Goal: Transaction & Acquisition: Purchase product/service

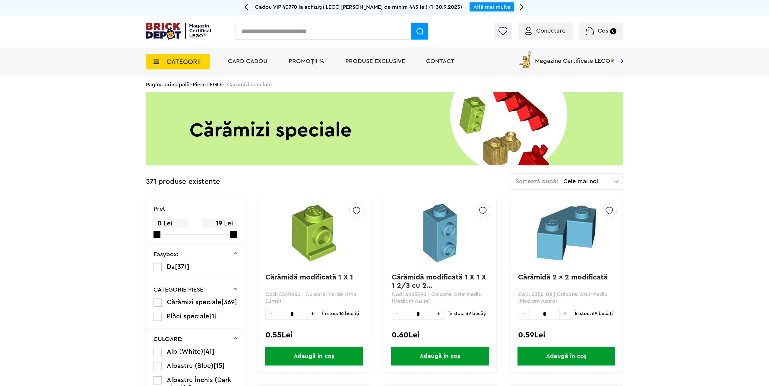
click at [207, 84] on link "Piese LEGO" at bounding box center [207, 84] width 28 height 5
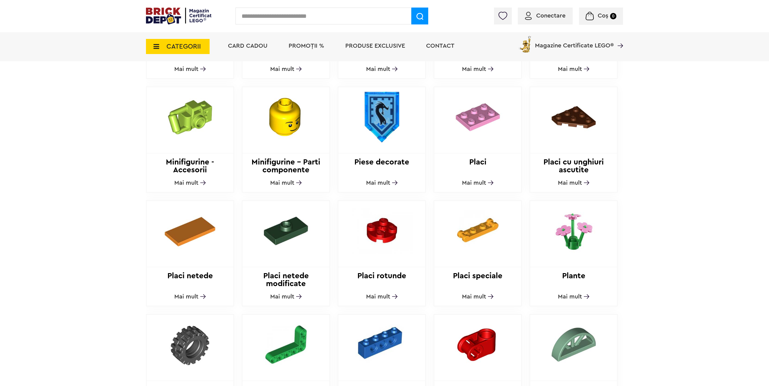
scroll to position [513, 0]
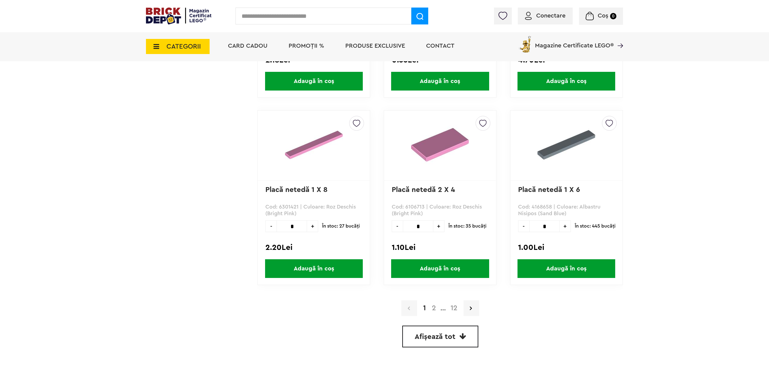
scroll to position [1689, 0]
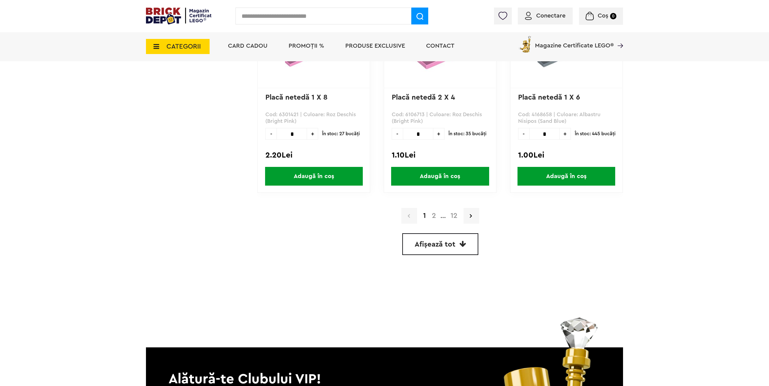
click at [453, 244] on span "Afișează tot" at bounding box center [435, 244] width 41 height 7
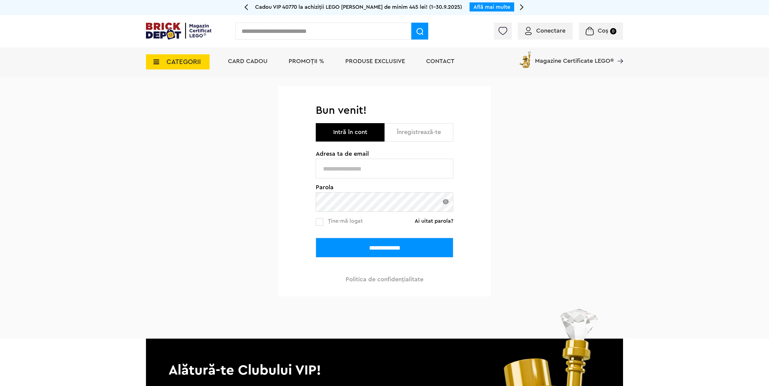
type input "**********"
click at [363, 249] on input "**********" at bounding box center [385, 248] width 138 height 20
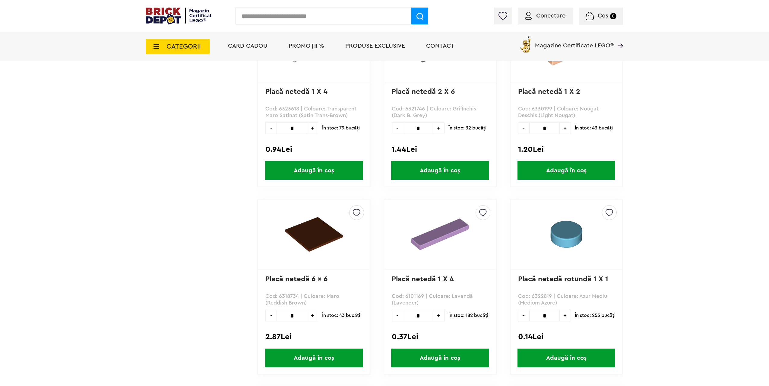
scroll to position [4044, 0]
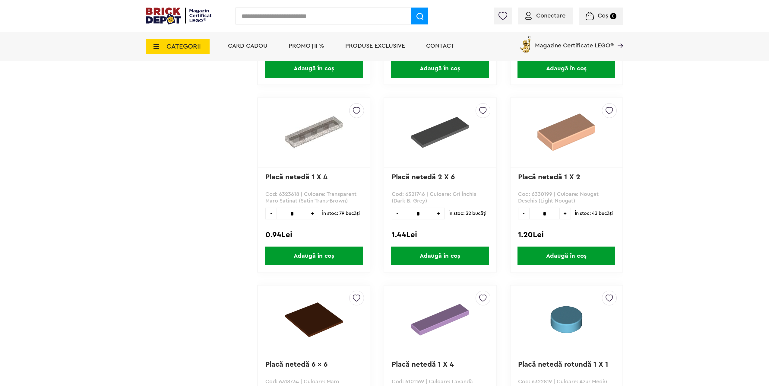
click at [590, 195] on p "Cod: 6330199 | Culoare: Nougat Deschis (Light Nougat)" at bounding box center [566, 198] width 97 height 14
copy p "Nougat"
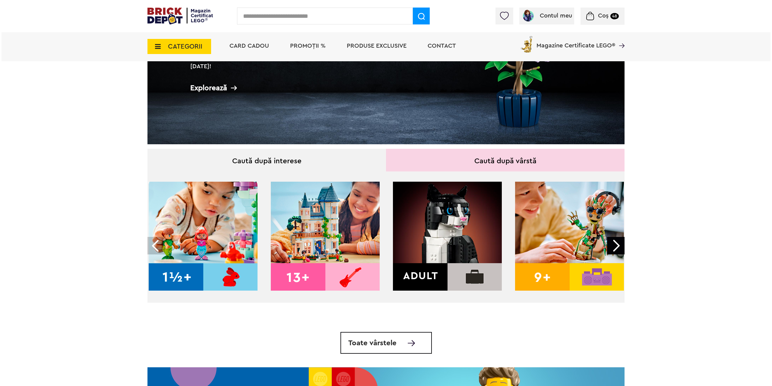
scroll to position [60, 0]
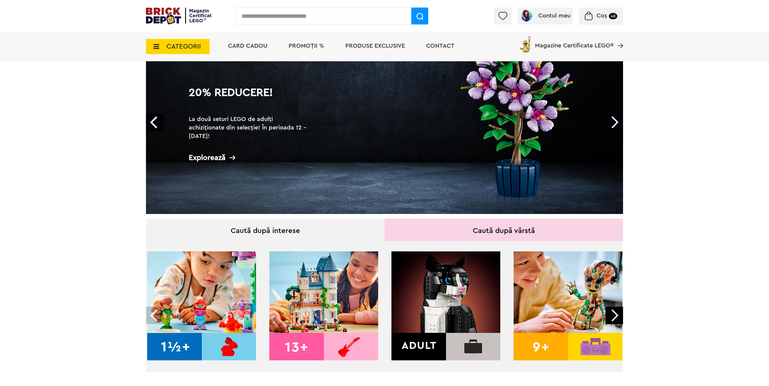
click at [192, 49] on span "CATEGORII" at bounding box center [183, 46] width 34 height 7
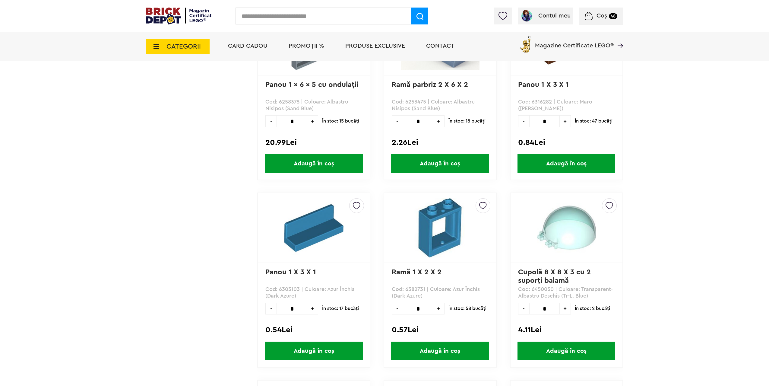
scroll to position [513, 0]
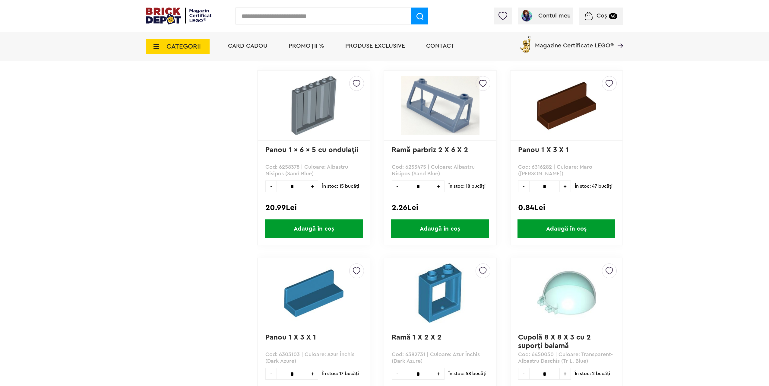
drag, startPoint x: 420, startPoint y: 185, endPoint x: 369, endPoint y: 188, distance: 51.0
click at [385, 188] on div "Default ( 7 ) Creează o listă nouă Ramă parbriz 2 X 6 X 2 Cod: 6253475 | Culoar…" at bounding box center [440, 157] width 113 height 175
type input "*"
click at [437, 229] on span "Adaugă în coș" at bounding box center [440, 228] width 98 height 19
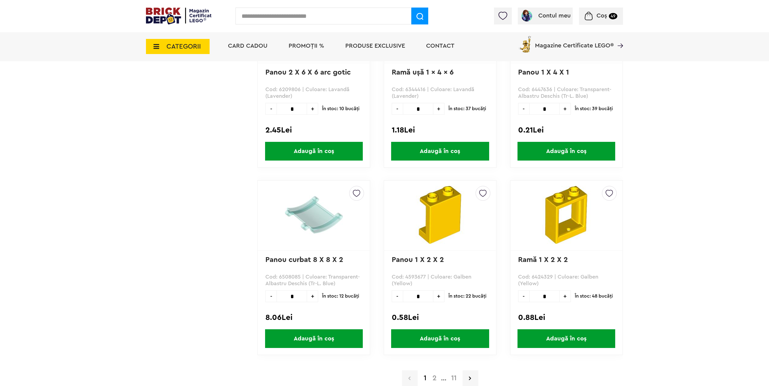
scroll to position [1629, 0]
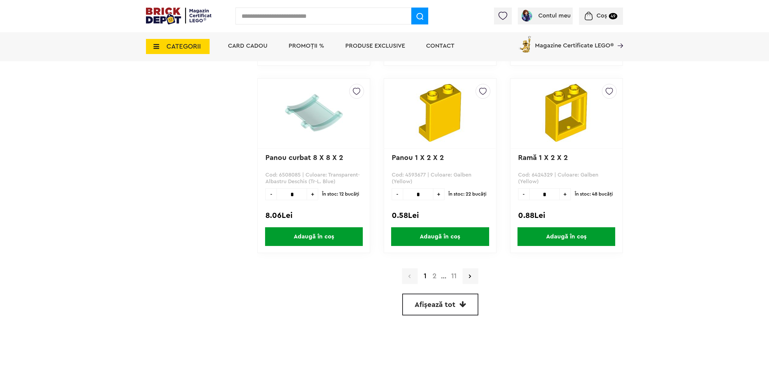
click at [444, 308] on span "Afișează tot" at bounding box center [435, 304] width 41 height 7
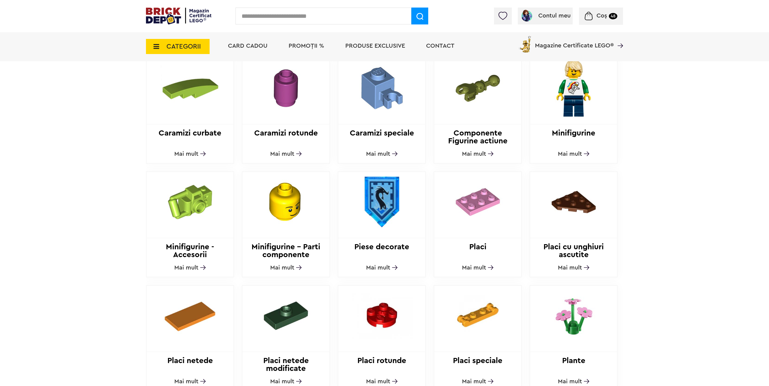
scroll to position [332, 0]
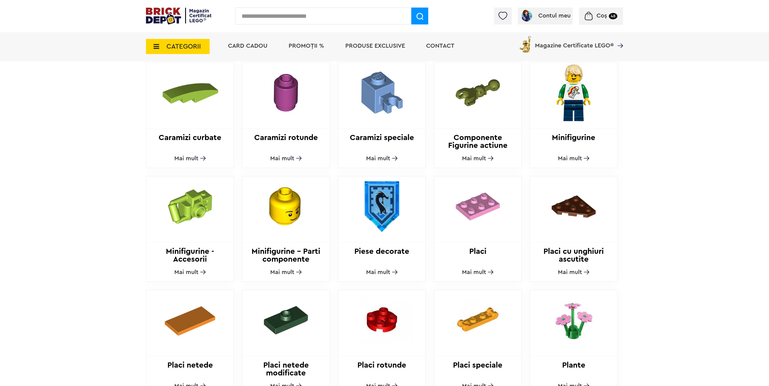
drag, startPoint x: 480, startPoint y: 246, endPoint x: 461, endPoint y: 204, distance: 45.9
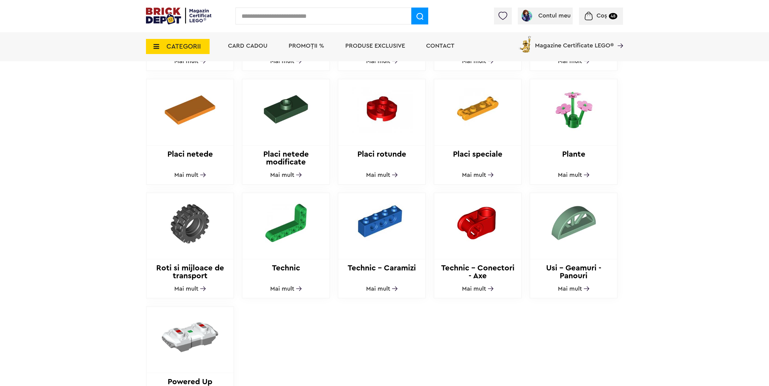
scroll to position [543, 0]
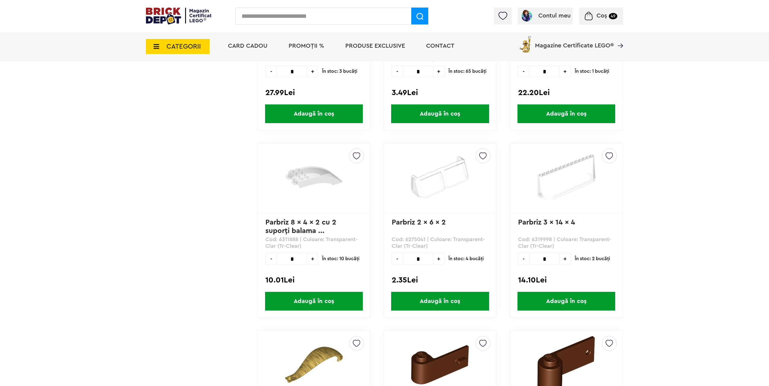
scroll to position [4014, 0]
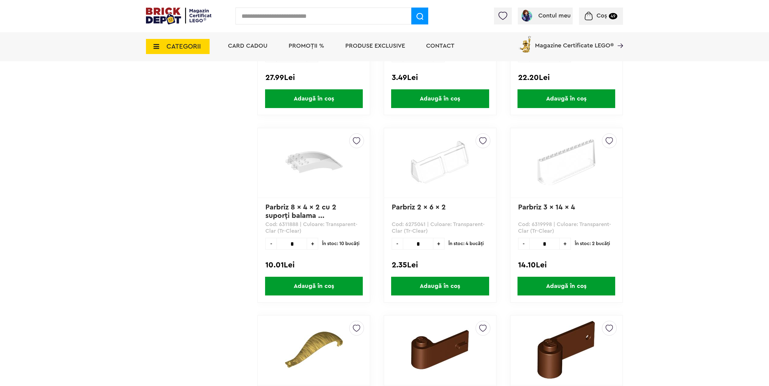
drag, startPoint x: 421, startPoint y: 243, endPoint x: 381, endPoint y: 243, distance: 39.5
click at [390, 244] on div "Default ( 7 ) Creează o listă nouă Parbriz 2 x 6 x 2 Cod: 6275041 | Culoare: Tr…" at bounding box center [440, 215] width 113 height 175
type input "*"
click at [431, 286] on span "Adaugă în coș" at bounding box center [440, 286] width 98 height 19
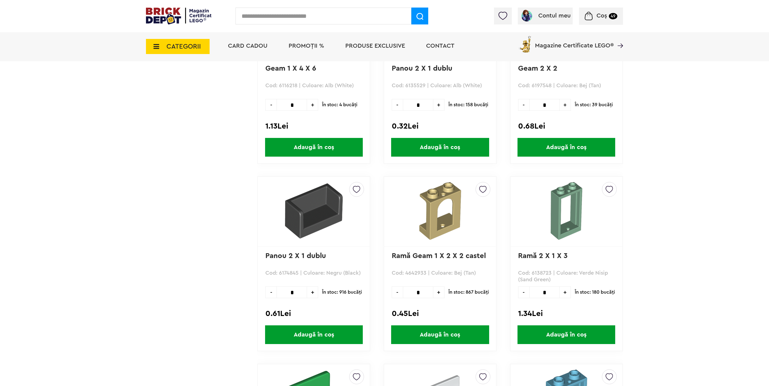
scroll to position [7271, 0]
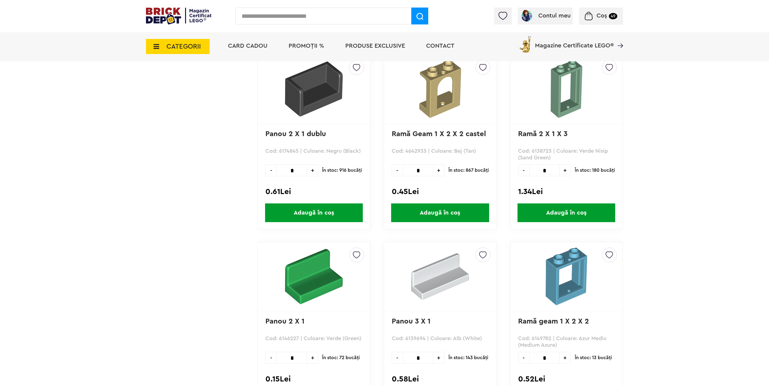
drag, startPoint x: 550, startPoint y: 170, endPoint x: 499, endPoint y: 169, distance: 51.6
type input "*"
click at [548, 210] on span "Adaugă în coș" at bounding box center [567, 212] width 98 height 19
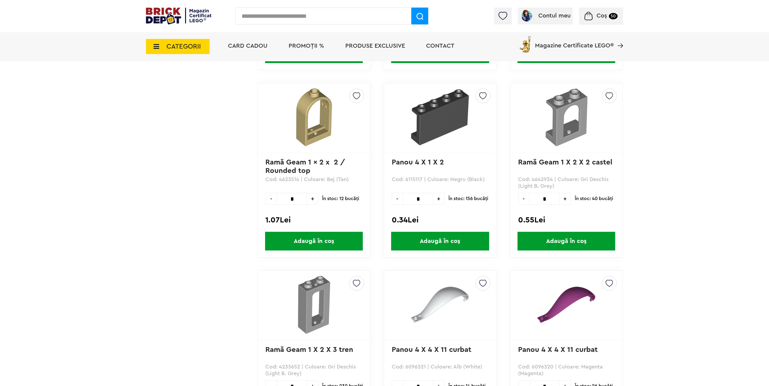
scroll to position [9713, 0]
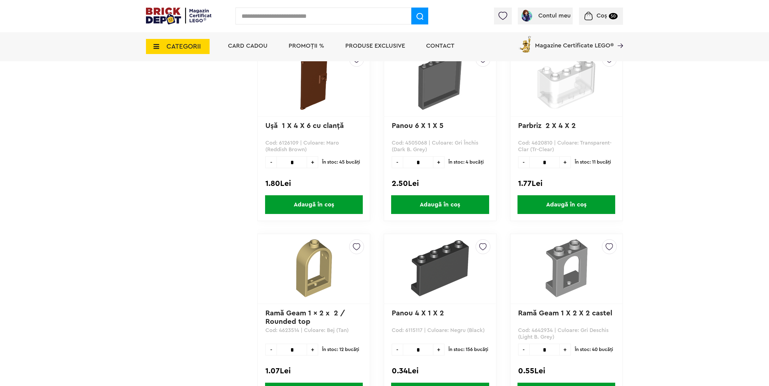
drag, startPoint x: 272, startPoint y: 161, endPoint x: 265, endPoint y: 162, distance: 7.3
click at [268, 162] on div "- * +" at bounding box center [291, 162] width 53 height 12
type input "*"
click at [312, 204] on span "Adaugă în coș" at bounding box center [314, 204] width 98 height 19
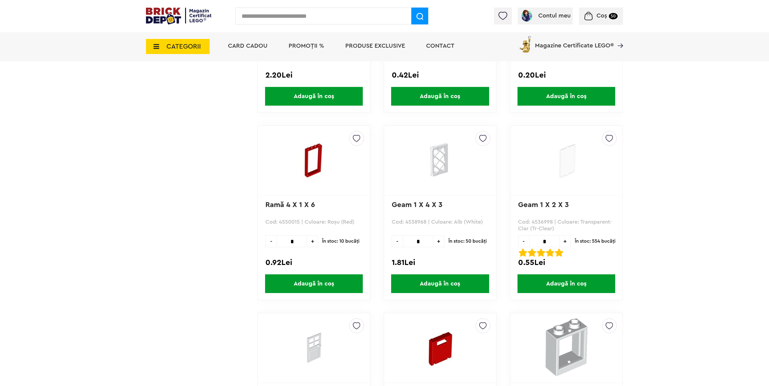
scroll to position [16016, 0]
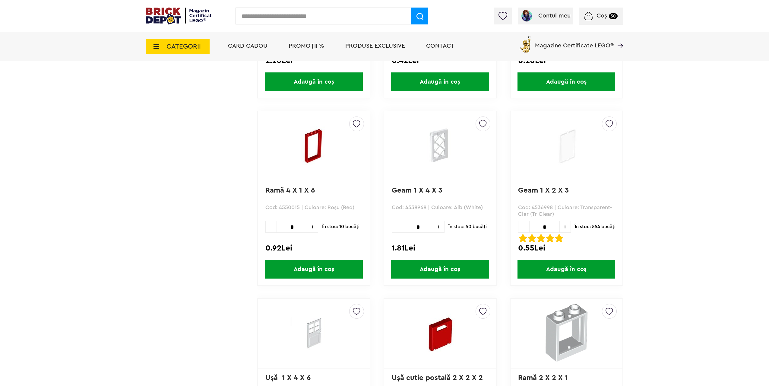
drag, startPoint x: 551, startPoint y: 226, endPoint x: 530, endPoint y: 227, distance: 21.1
click at [530, 227] on input "*" at bounding box center [544, 227] width 30 height 12
drag, startPoint x: 551, startPoint y: 227, endPoint x: 533, endPoint y: 226, distance: 18.4
click at [533, 226] on input "**" at bounding box center [544, 227] width 30 height 12
type input "**"
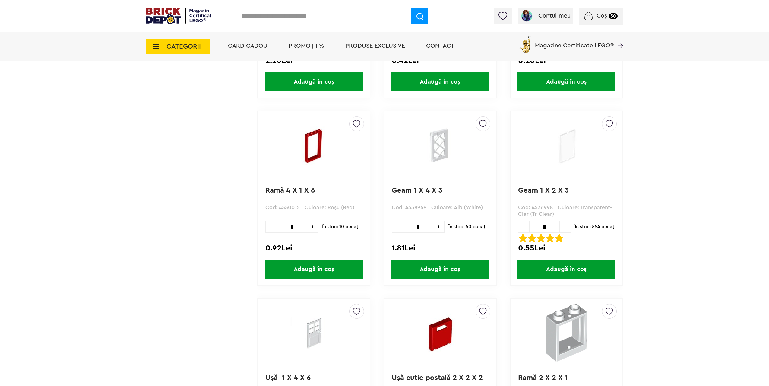
click at [563, 265] on span "Adaugă în coș" at bounding box center [567, 269] width 98 height 19
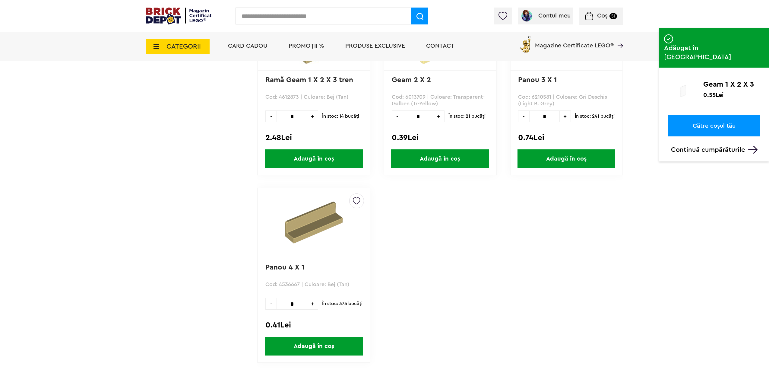
scroll to position [17464, 0]
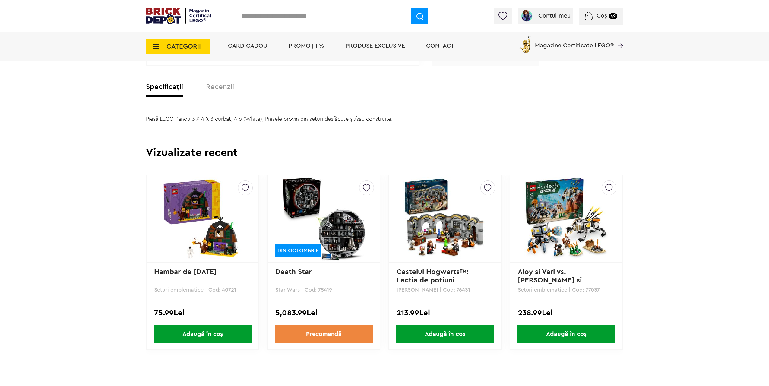
scroll to position [332, 0]
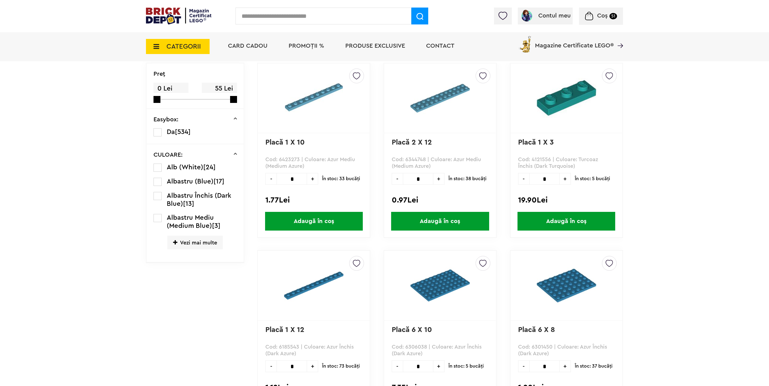
scroll to position [211, 0]
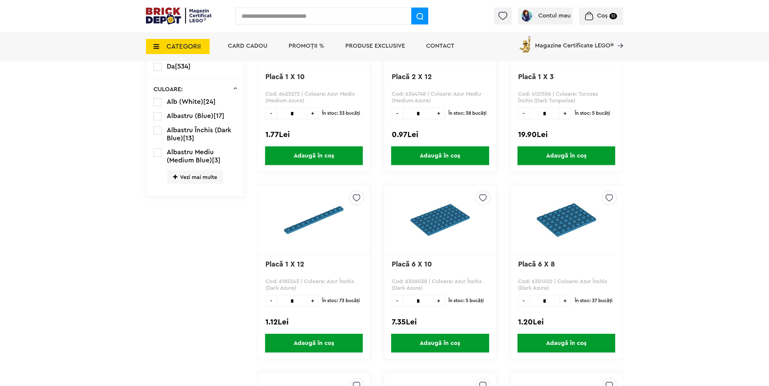
click at [175, 179] on icon at bounding box center [175, 176] width 4 height 5
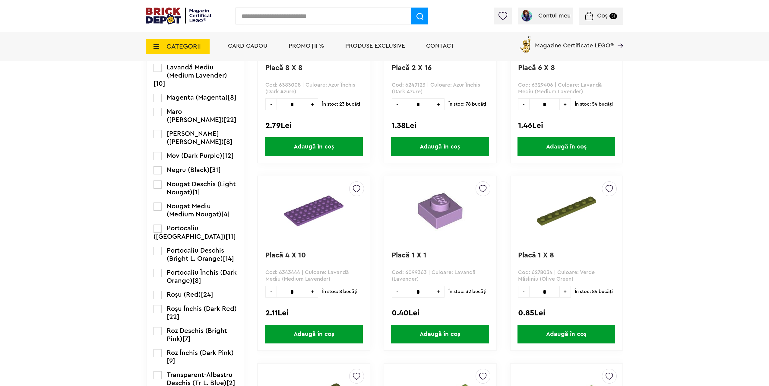
scroll to position [594, 0]
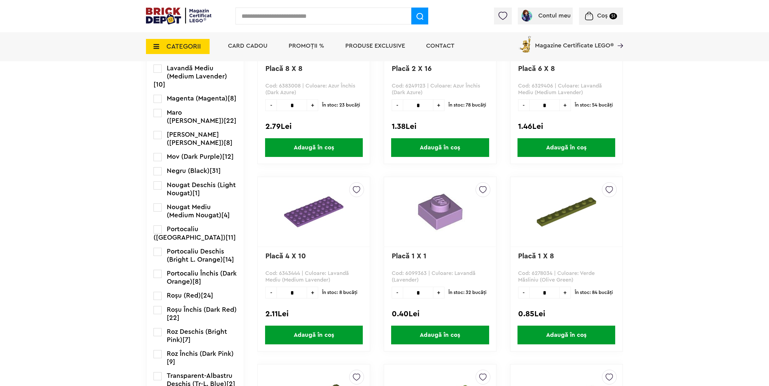
click at [158, 189] on label at bounding box center [158, 185] width 8 height 8
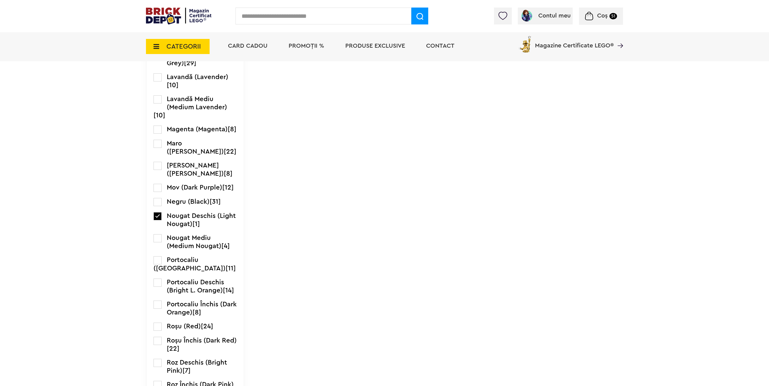
scroll to position [694, 0]
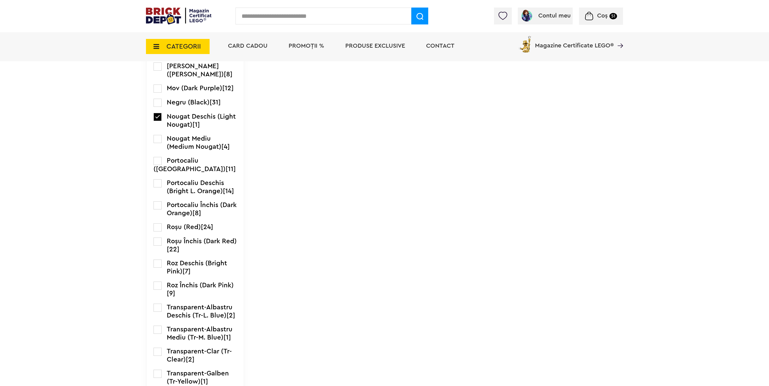
click at [158, 143] on label at bounding box center [158, 139] width 8 height 8
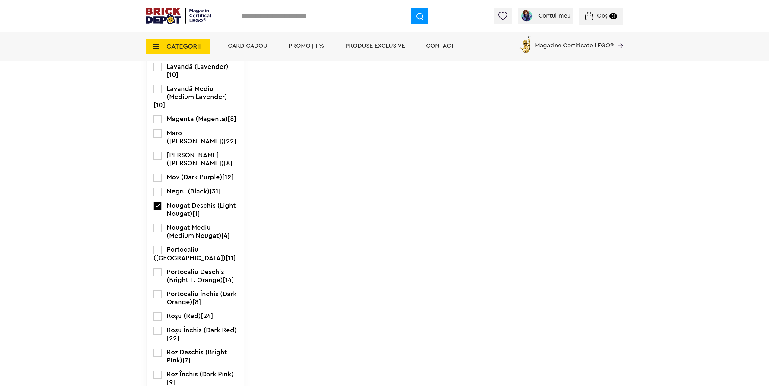
scroll to position [603, 0]
click at [157, 233] on label at bounding box center [158, 229] width 8 height 8
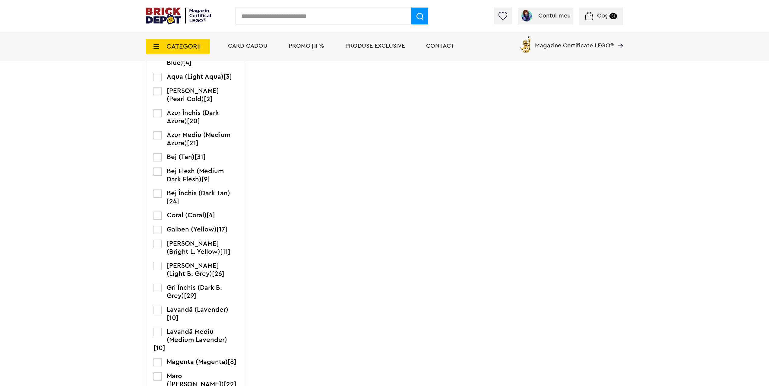
scroll to position [543, 0]
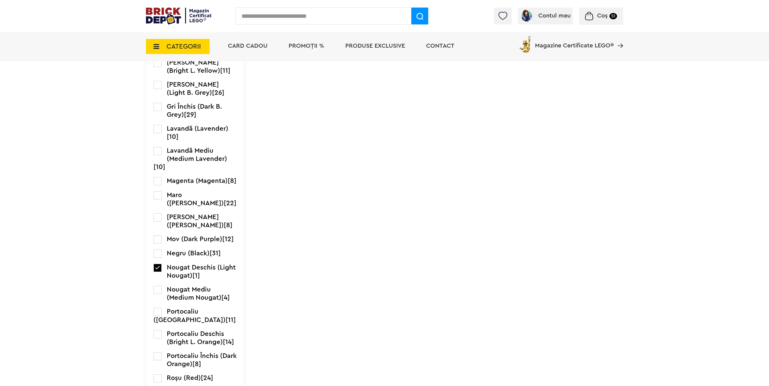
click at [157, 272] on label at bounding box center [158, 268] width 8 height 8
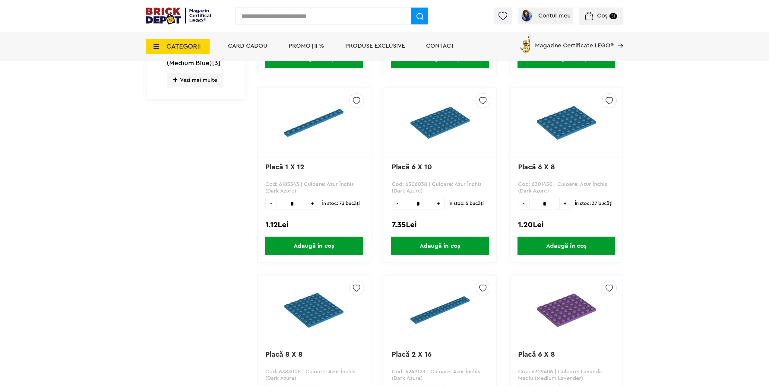
scroll to position [181, 0]
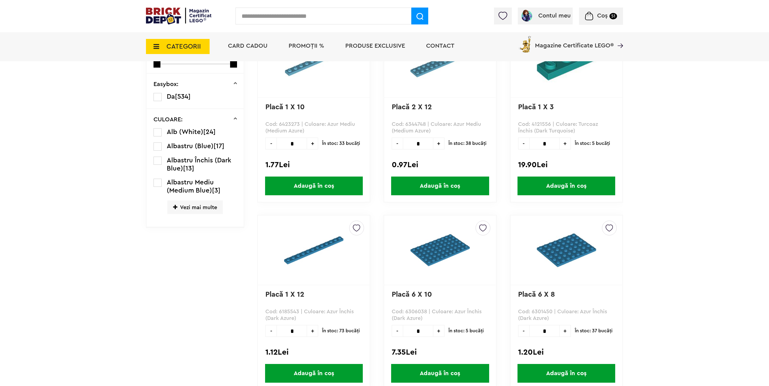
click at [188, 207] on span "Vezi mai multe" at bounding box center [194, 207] width 55 height 14
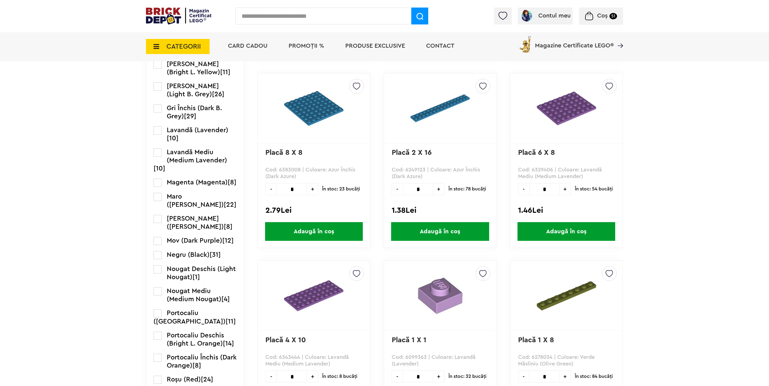
scroll to position [573, 0]
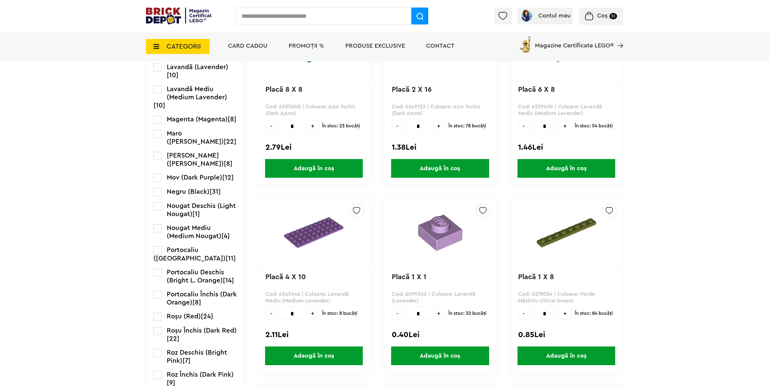
click at [161, 232] on label at bounding box center [158, 228] width 8 height 8
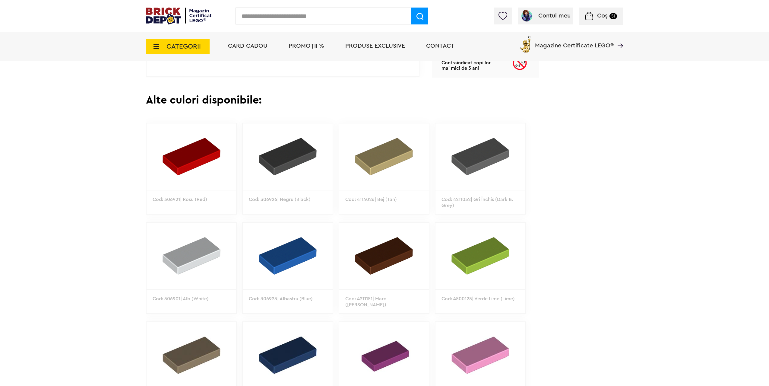
scroll to position [362, 0]
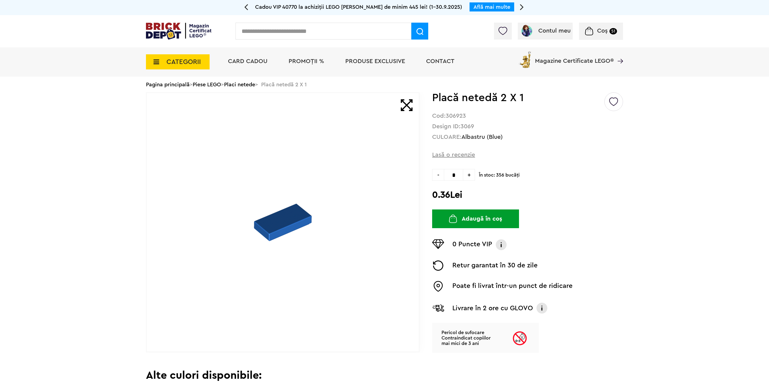
drag, startPoint x: 456, startPoint y: 175, endPoint x: 437, endPoint y: 176, distance: 19.4
click at [437, 176] on div "- * +" at bounding box center [453, 175] width 43 height 12
type input "**"
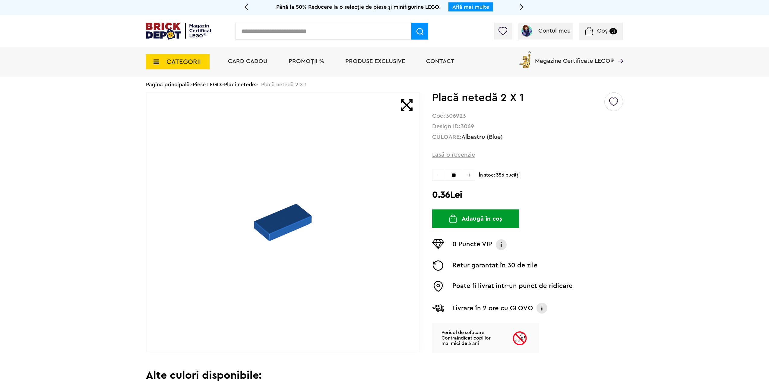
type input "**"
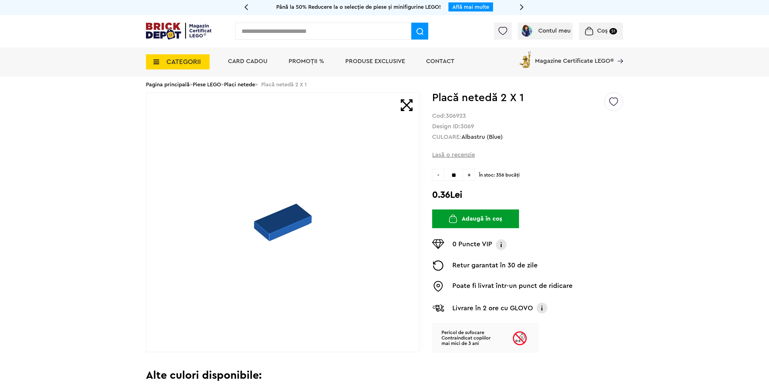
click at [478, 221] on button "Adaugă în coș" at bounding box center [475, 218] width 87 height 19
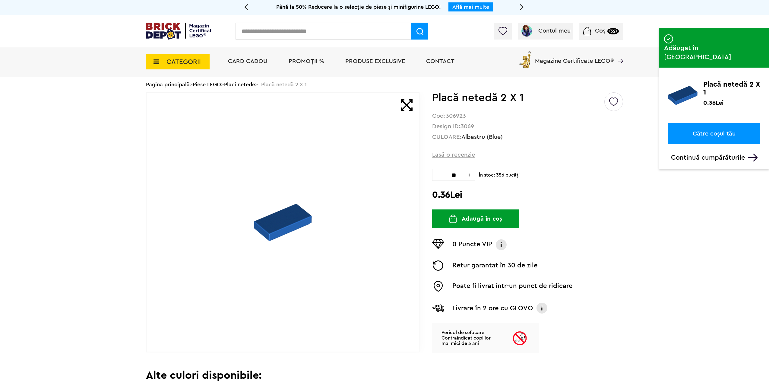
click at [602, 31] on span "Coș" at bounding box center [600, 31] width 11 height 6
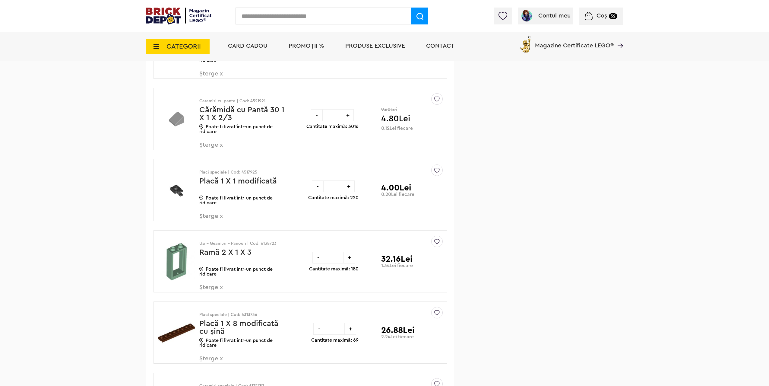
scroll to position [663, 0]
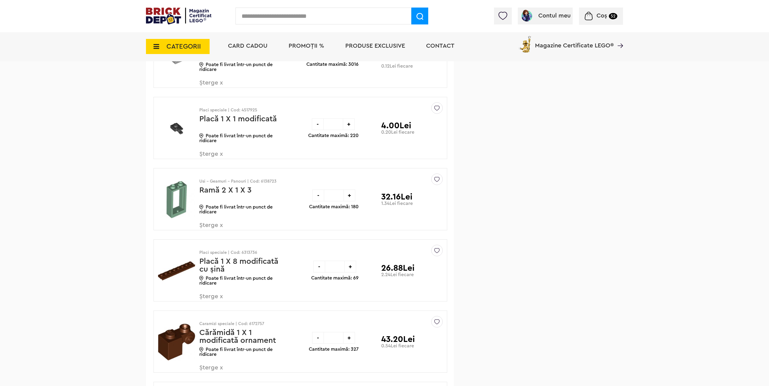
drag, startPoint x: 338, startPoint y: 196, endPoint x: 315, endPoint y: 195, distance: 23.5
click at [315, 195] on div "- ** +" at bounding box center [333, 195] width 43 height 12
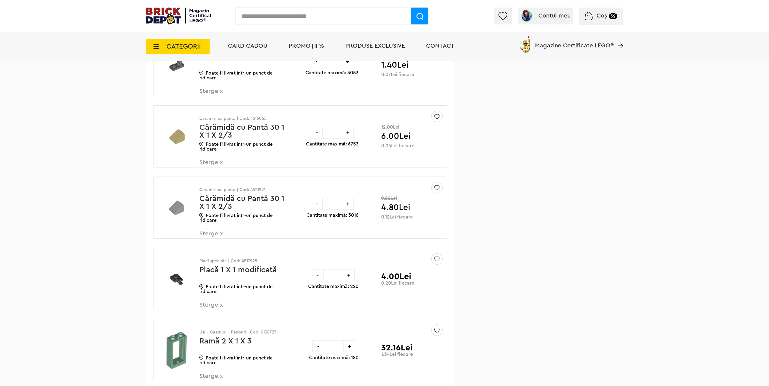
scroll to position [694, 0]
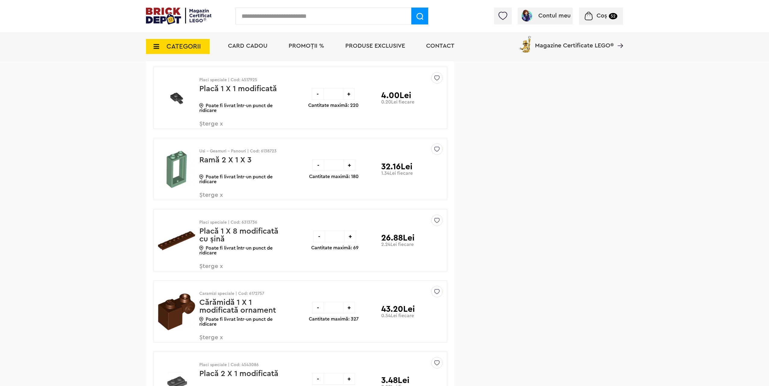
type input "**"
click at [309, 192] on div "- ** + Cantitate maximă: 180" at bounding box center [333, 169] width 49 height 62
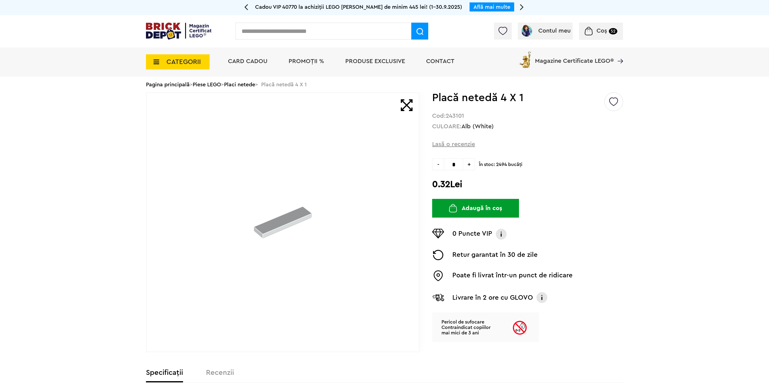
click at [255, 81] on div "Pagina principală > Piese LEGO > Placi netede > Placă netedă 4 X 1" at bounding box center [384, 85] width 477 height 16
click at [253, 86] on link "Placi netede" at bounding box center [239, 84] width 31 height 5
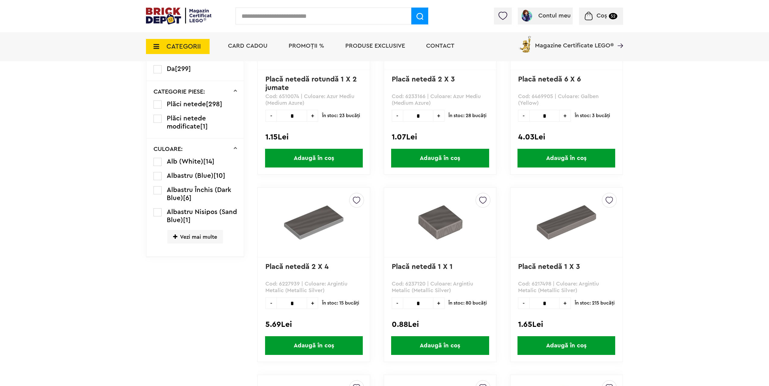
scroll to position [211, 0]
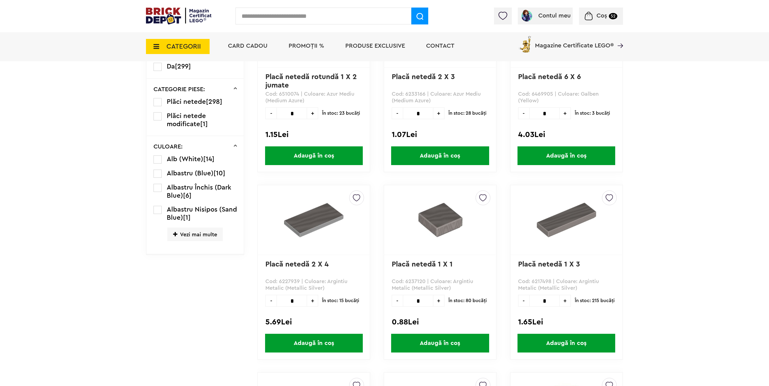
click at [157, 160] on label at bounding box center [158, 159] width 8 height 8
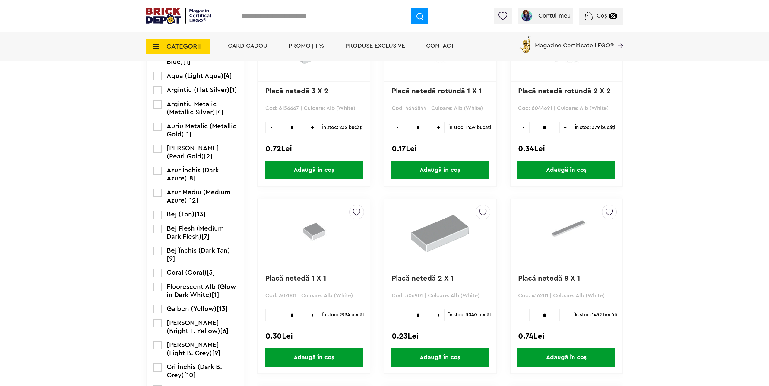
scroll to position [452, 0]
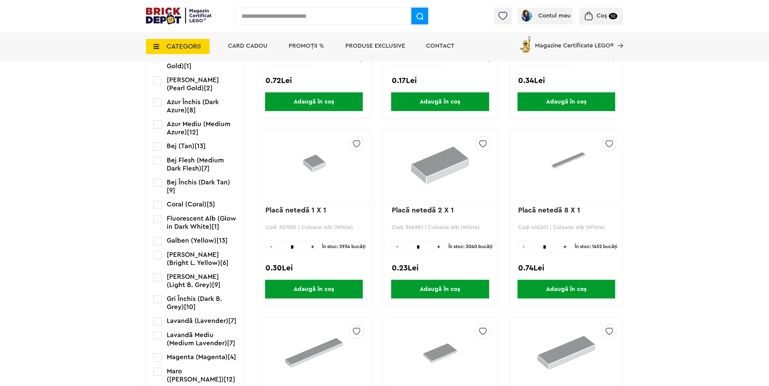
click at [421, 247] on input "*" at bounding box center [418, 247] width 30 height 12
drag, startPoint x: 426, startPoint y: 247, endPoint x: 399, endPoint y: 245, distance: 27.5
click at [400, 245] on div "- * +" at bounding box center [418, 247] width 53 height 12
type input "**"
click at [432, 289] on span "Adaugă în coș" at bounding box center [440, 289] width 98 height 19
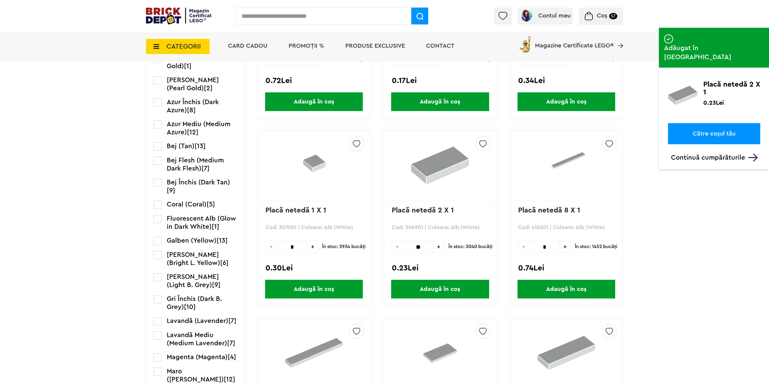
drag, startPoint x: 533, startPoint y: 246, endPoint x: 487, endPoint y: 245, distance: 45.2
click at [523, 245] on div "- * +" at bounding box center [544, 247] width 53 height 12
type input "**"
click at [555, 287] on span "Adaugă în coș" at bounding box center [567, 289] width 98 height 19
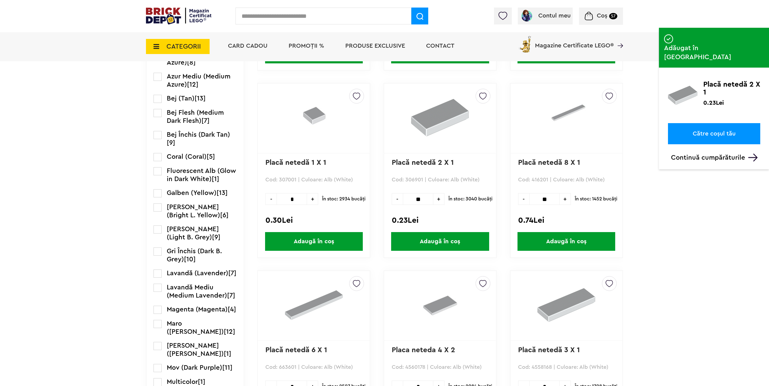
scroll to position [573, 0]
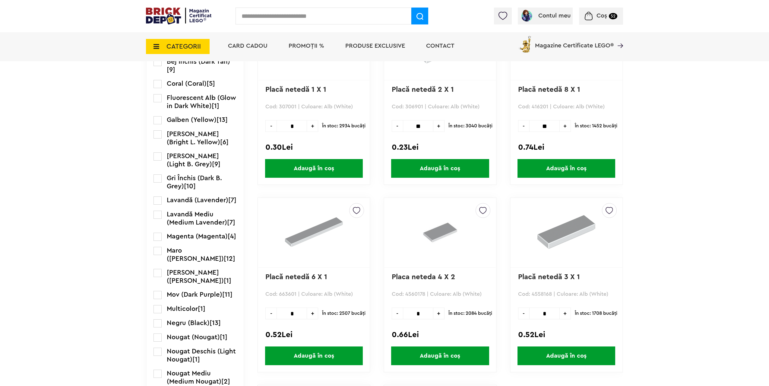
drag, startPoint x: 296, startPoint y: 313, endPoint x: 255, endPoint y: 310, distance: 40.2
click at [265, 310] on div "- * +" at bounding box center [291, 313] width 53 height 12
type input "*"
click at [304, 359] on span "Adaugă în coș" at bounding box center [314, 355] width 98 height 19
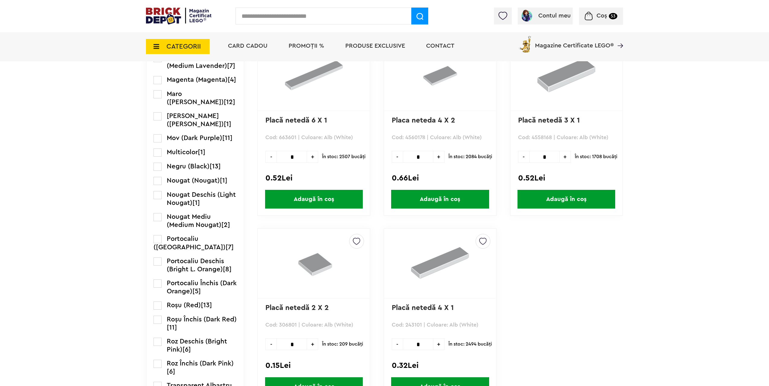
scroll to position [784, 0]
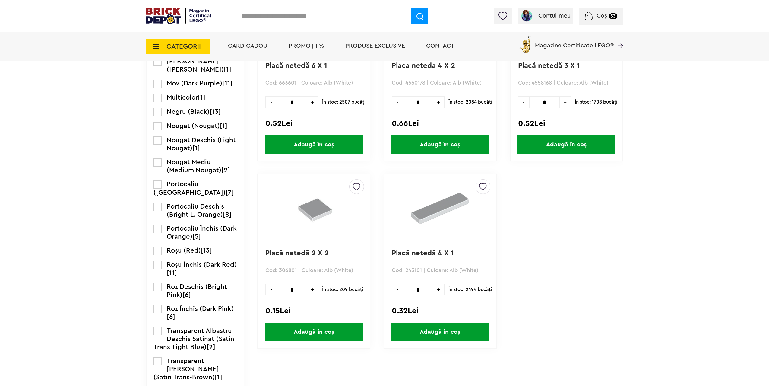
drag, startPoint x: 418, startPoint y: 288, endPoint x: 402, endPoint y: 288, distance: 16.0
click at [404, 288] on input "*" at bounding box center [418, 289] width 30 height 12
type input "**"
click at [441, 332] on span "Adaugă în coș" at bounding box center [440, 331] width 98 height 19
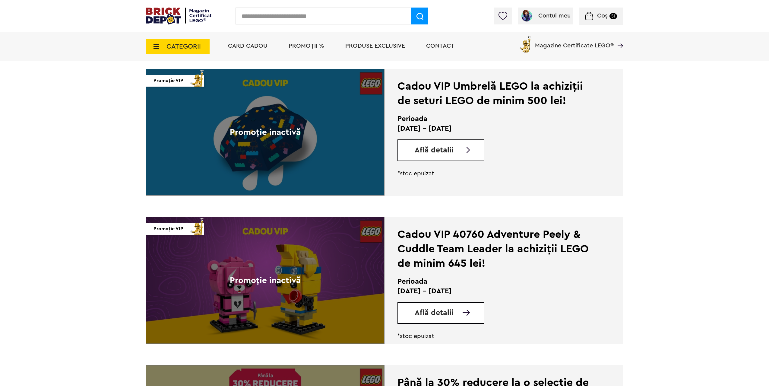
scroll to position [1357, 0]
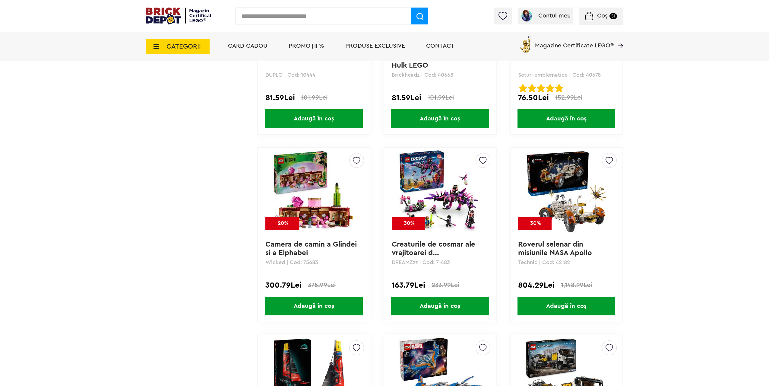
scroll to position [1960, 0]
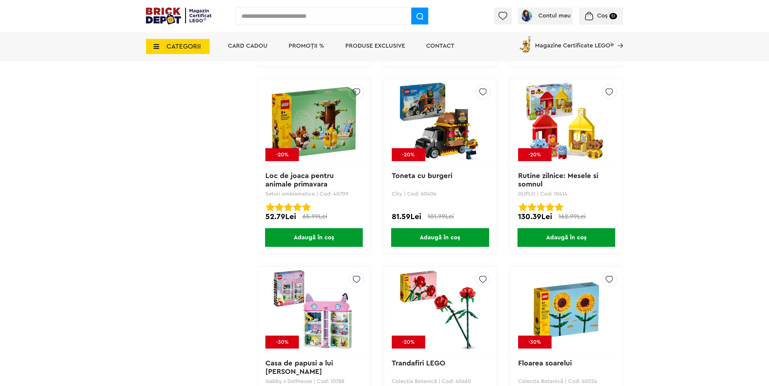
scroll to position [4524, 0]
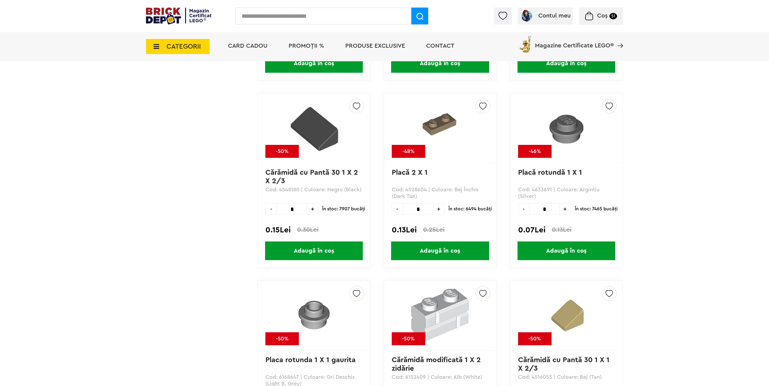
scroll to position [1629, 0]
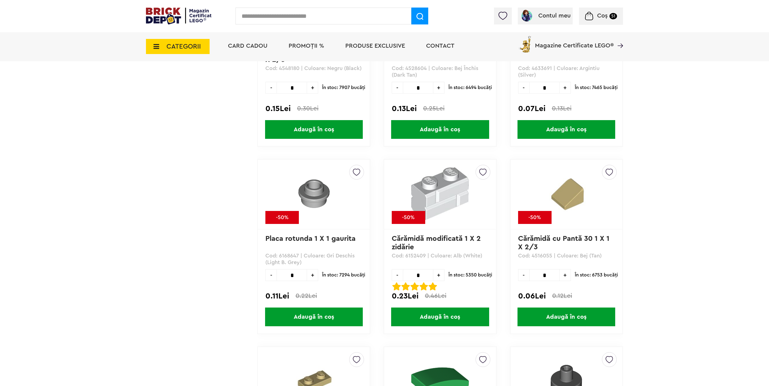
drag, startPoint x: 298, startPoint y: 276, endPoint x: 288, endPoint y: 276, distance: 10.0
click at [288, 276] on input "*" at bounding box center [292, 275] width 30 height 12
type input "**"
click at [306, 317] on span "Adaugă în coș" at bounding box center [314, 316] width 98 height 19
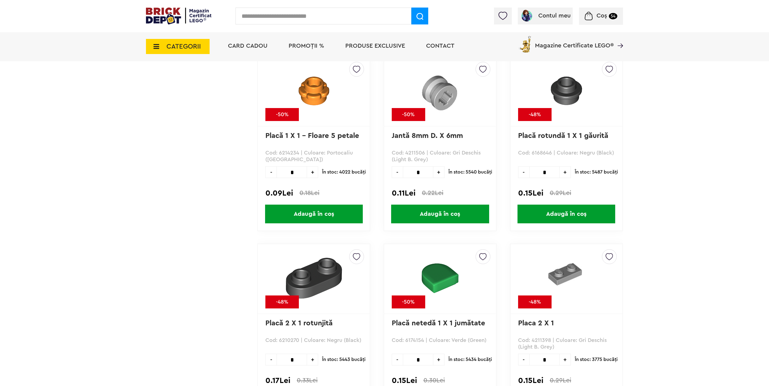
scroll to position [2503, 0]
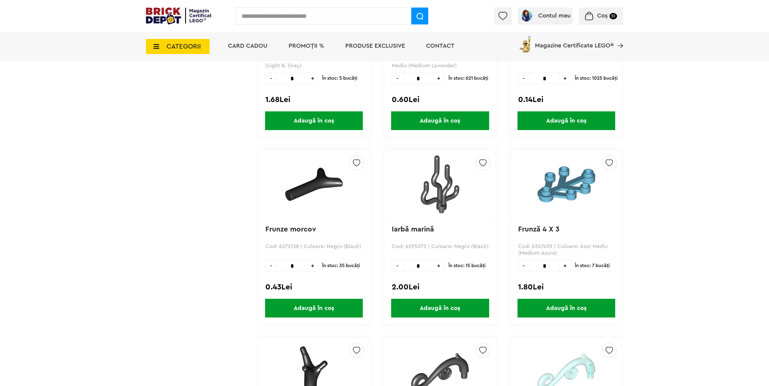
scroll to position [875, 0]
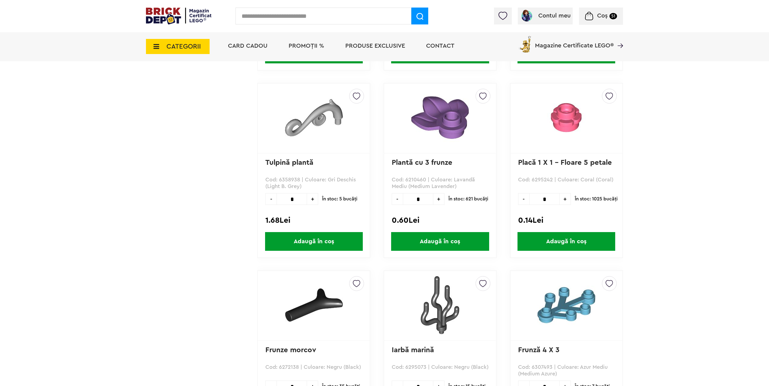
drag, startPoint x: 296, startPoint y: 198, endPoint x: 237, endPoint y: 197, distance: 59.1
click at [251, 197] on tr "Linkuri Importante Comenzile mele Date personale Adrese Parolă Listă dorințe Re…" at bounding box center [384, 219] width 477 height 1771
type input "*"
drag, startPoint x: 310, startPoint y: 243, endPoint x: 197, endPoint y: 185, distance: 126.8
click at [309, 243] on span "Adaugă în coș" at bounding box center [314, 241] width 98 height 19
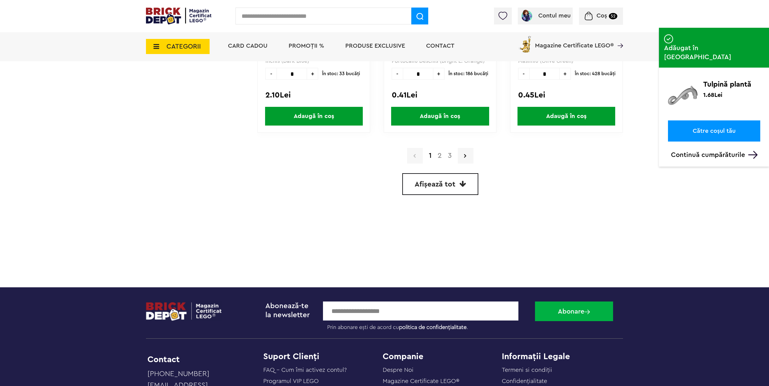
scroll to position [1689, 0]
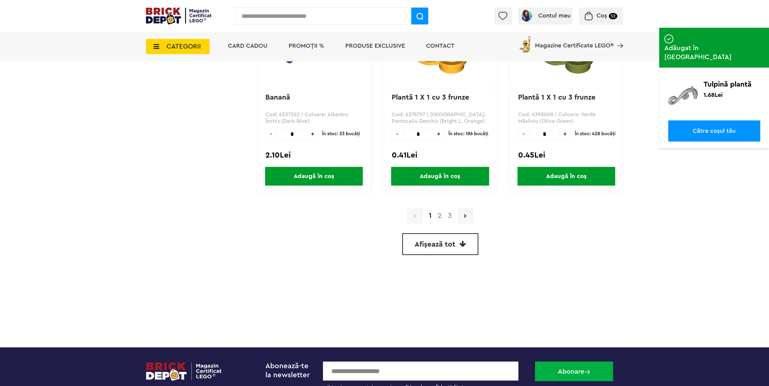
click at [427, 244] on span "Afișează tot" at bounding box center [435, 244] width 41 height 7
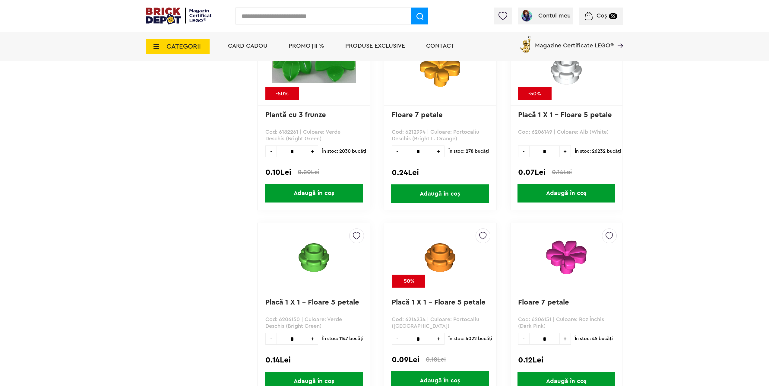
scroll to position [4195, 0]
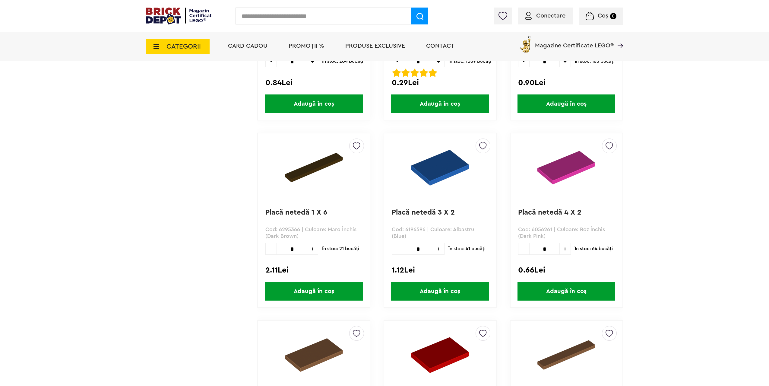
scroll to position [5099, 0]
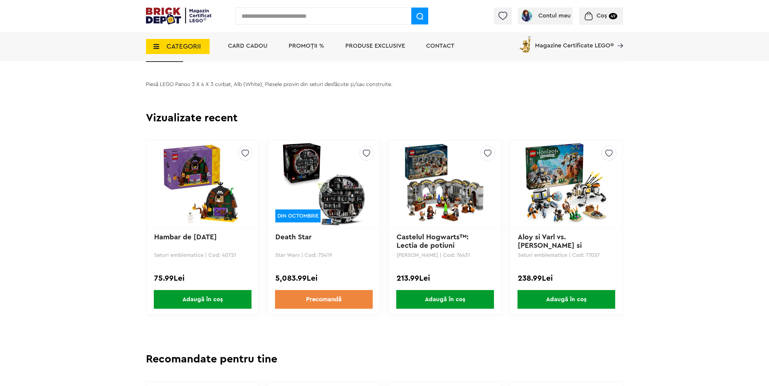
click at [200, 221] on img at bounding box center [202, 184] width 84 height 84
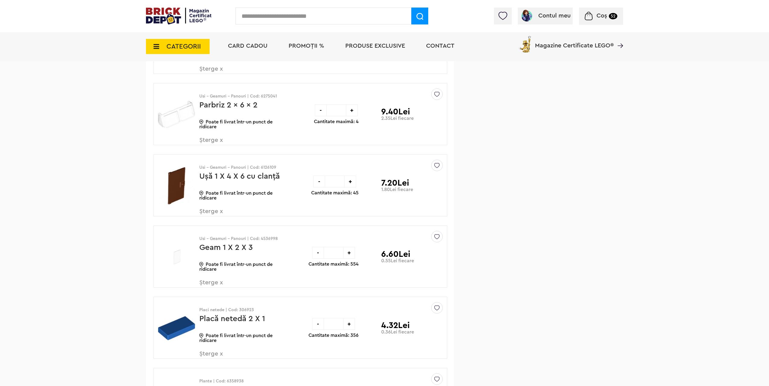
scroll to position [1288, 0]
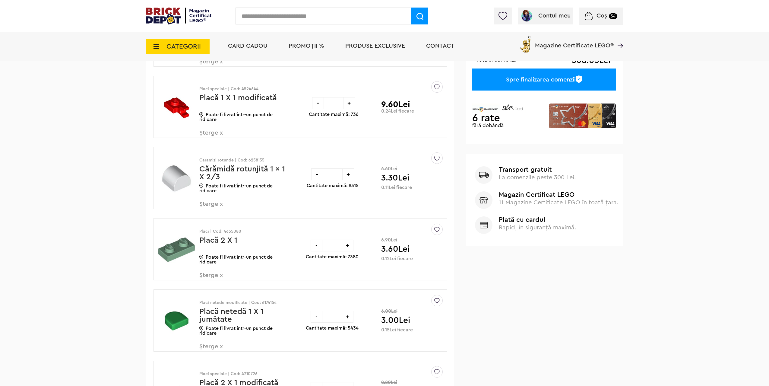
scroll to position [29, 0]
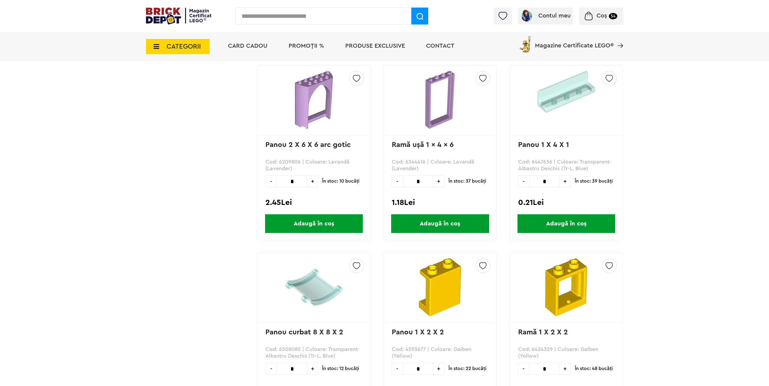
scroll to position [1462, 0]
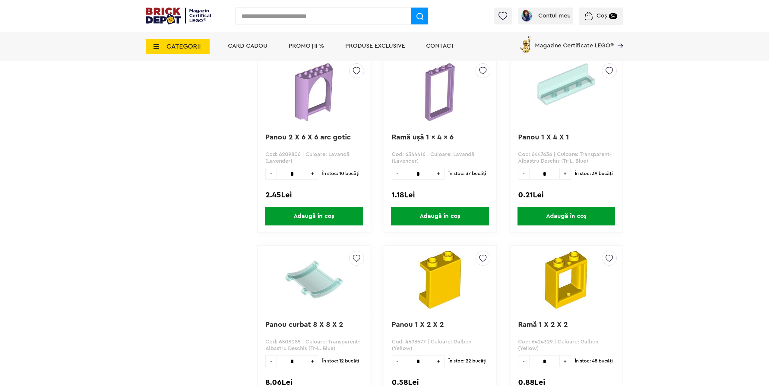
click at [428, 138] on link "Ramă uşă 1 x 4 x 6" at bounding box center [423, 137] width 62 height 7
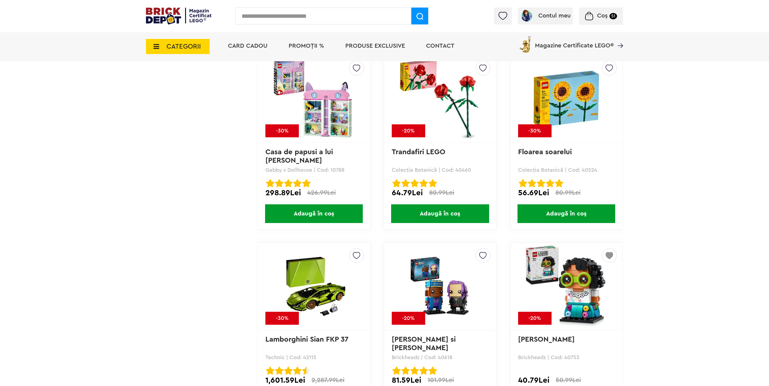
scroll to position [4524, 0]
